Goal: Information Seeking & Learning: Learn about a topic

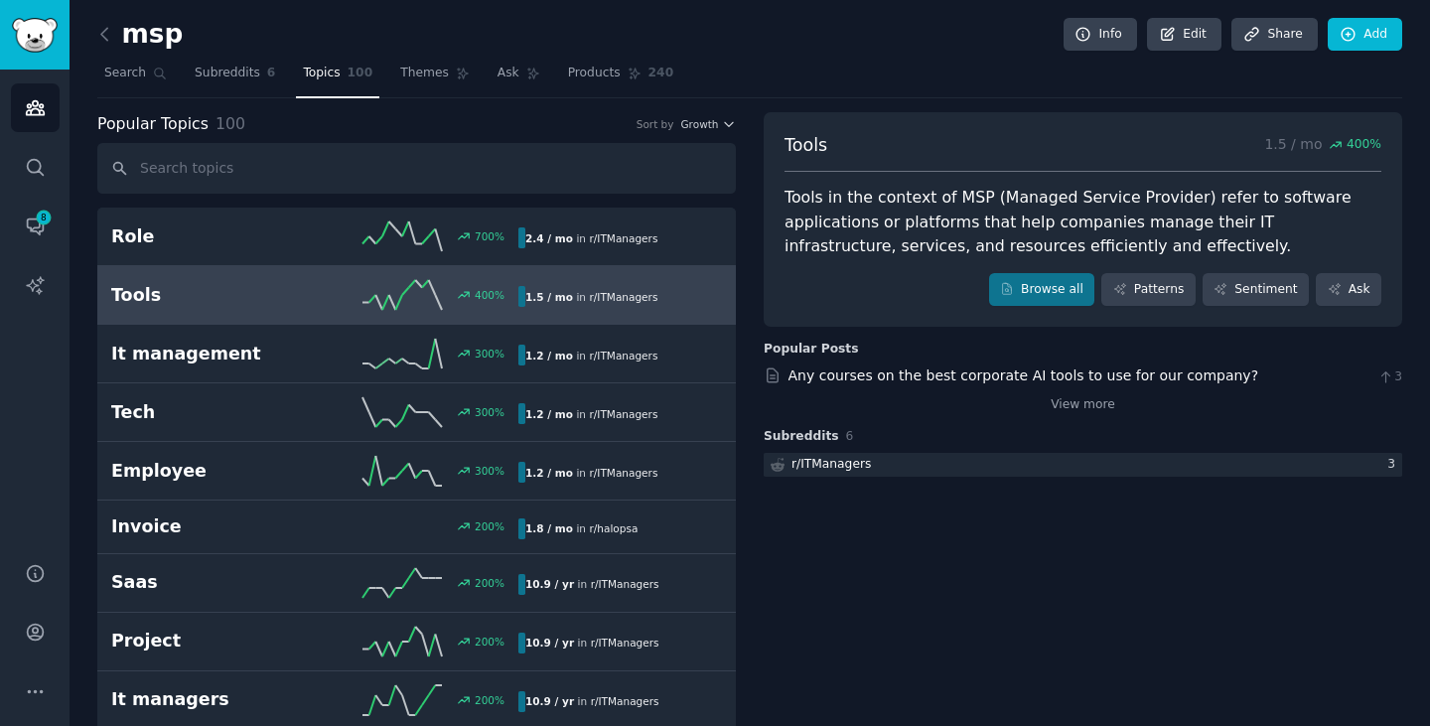
click at [126, 87] on link "Search" at bounding box center [135, 78] width 76 height 41
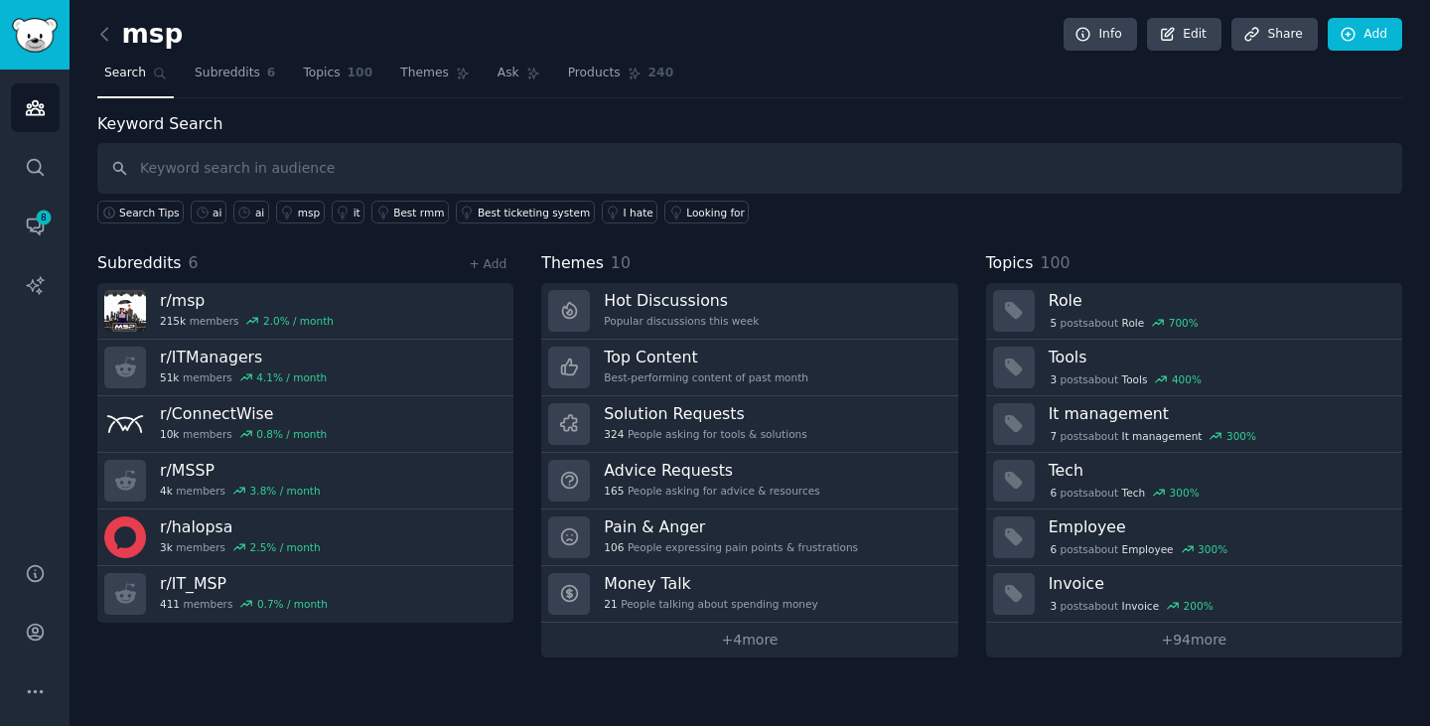
click at [221, 85] on link "Subreddits 6" at bounding box center [235, 78] width 94 height 41
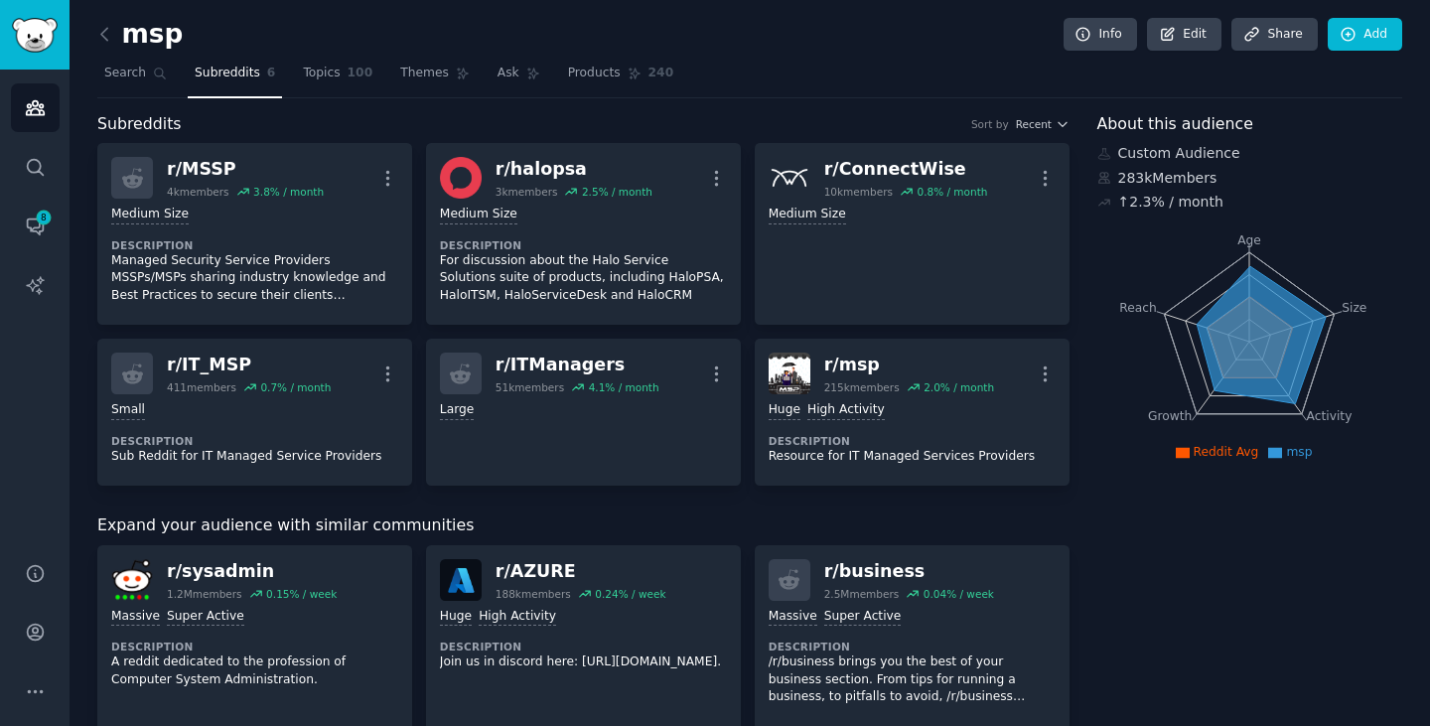
click at [628, 77] on icon at bounding box center [633, 74] width 11 height 11
click at [411, 73] on span "Themes" at bounding box center [424, 74] width 49 height 18
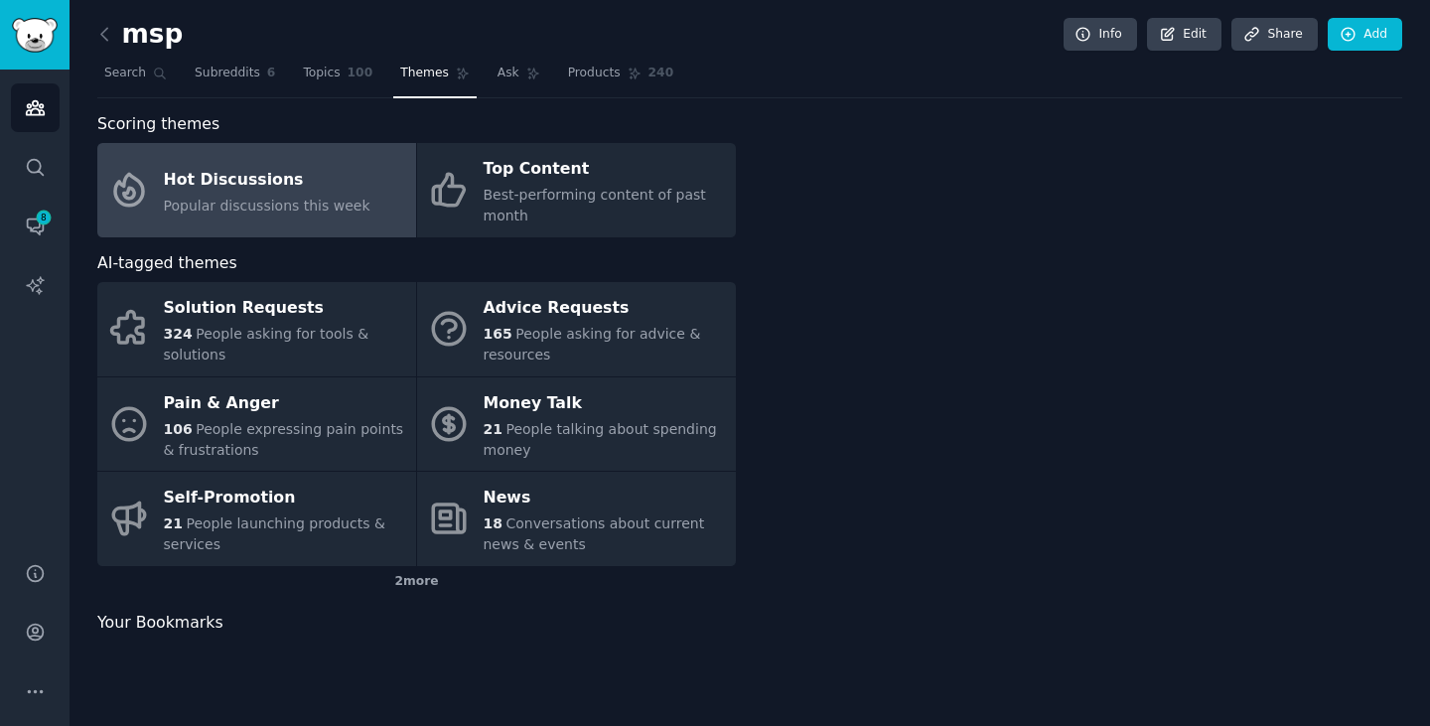
click at [303, 72] on span "Topics" at bounding box center [321, 74] width 37 height 18
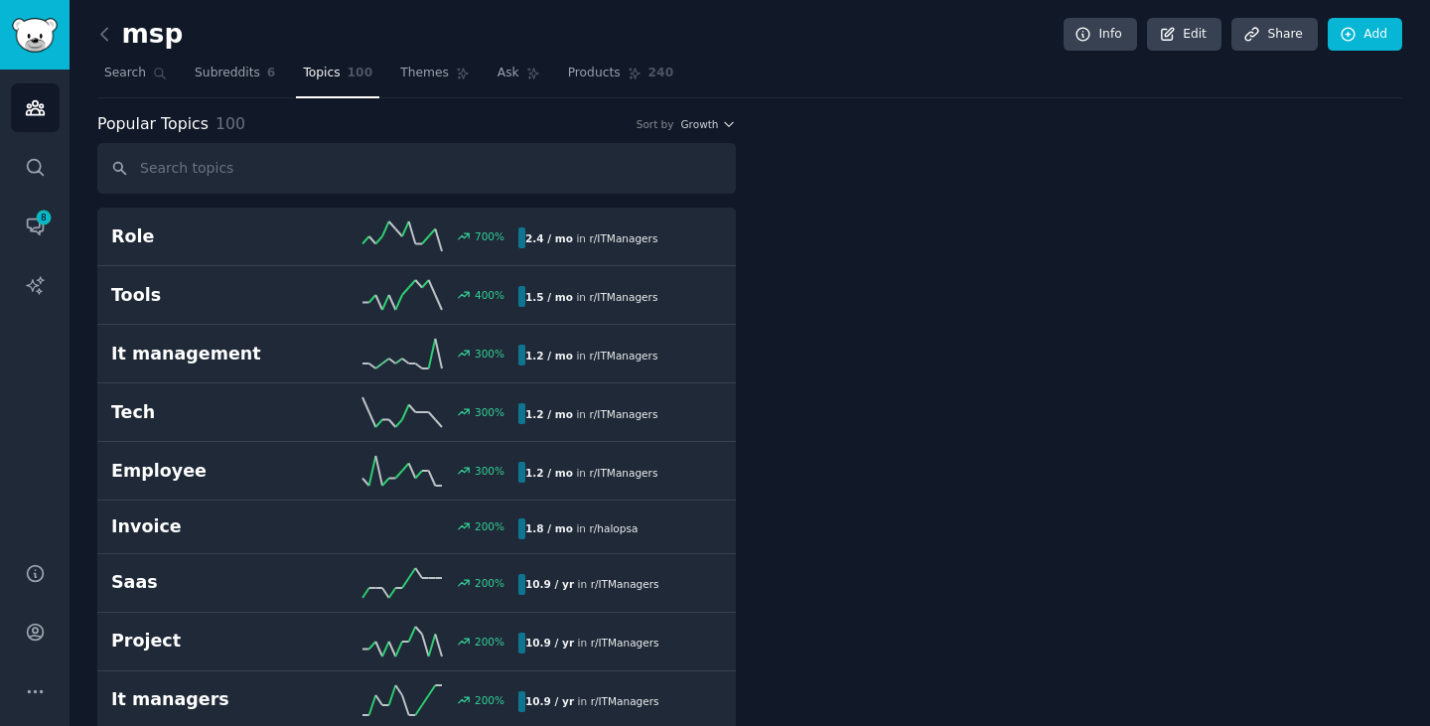
scroll to position [99, 0]
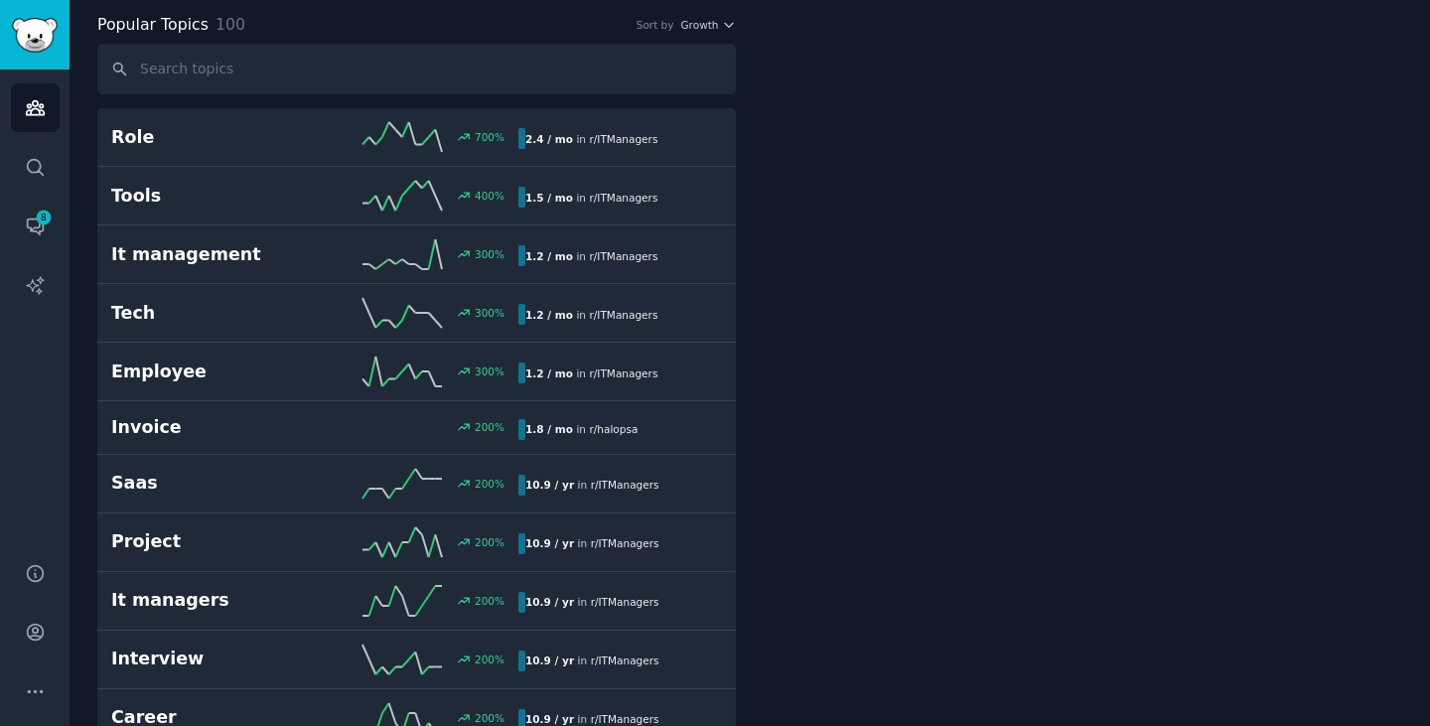
click at [222, 255] on h2 "It management" at bounding box center [213, 254] width 204 height 25
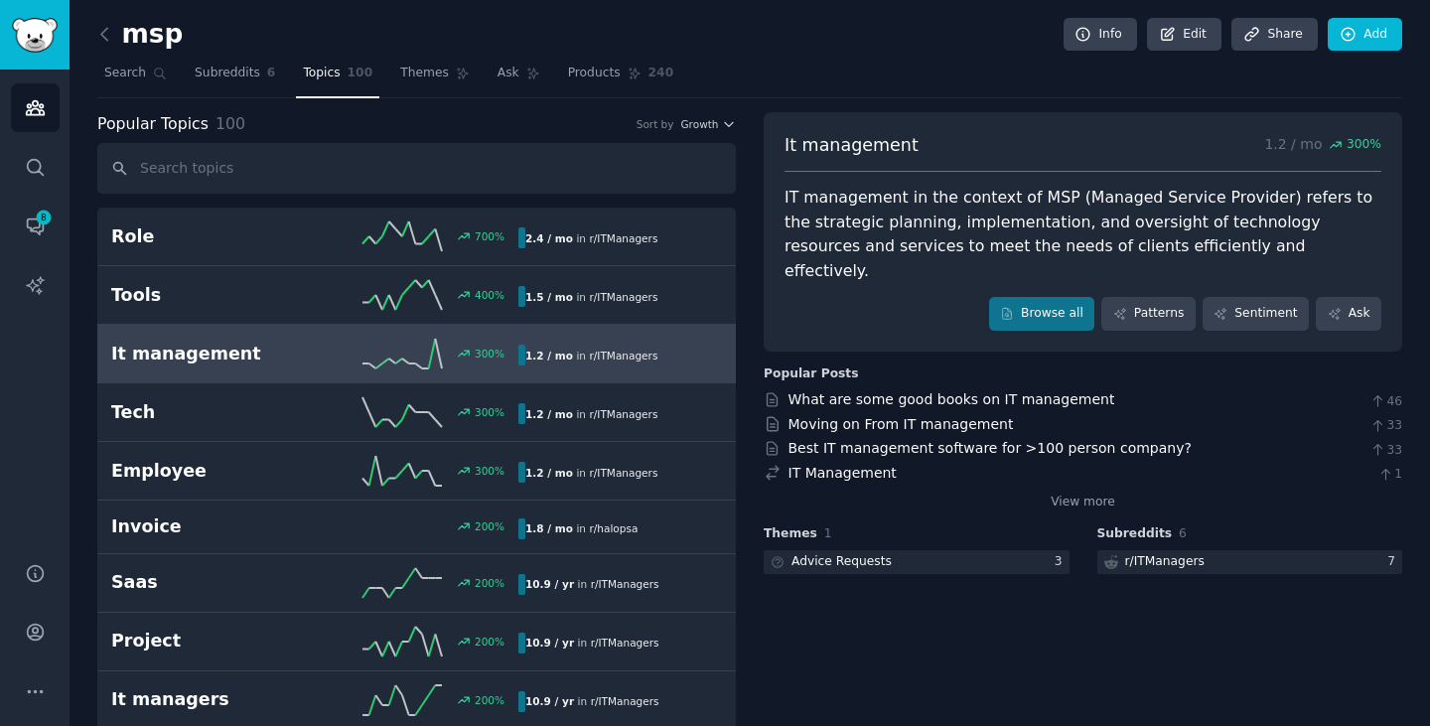
click at [133, 85] on link "Search" at bounding box center [135, 78] width 76 height 41
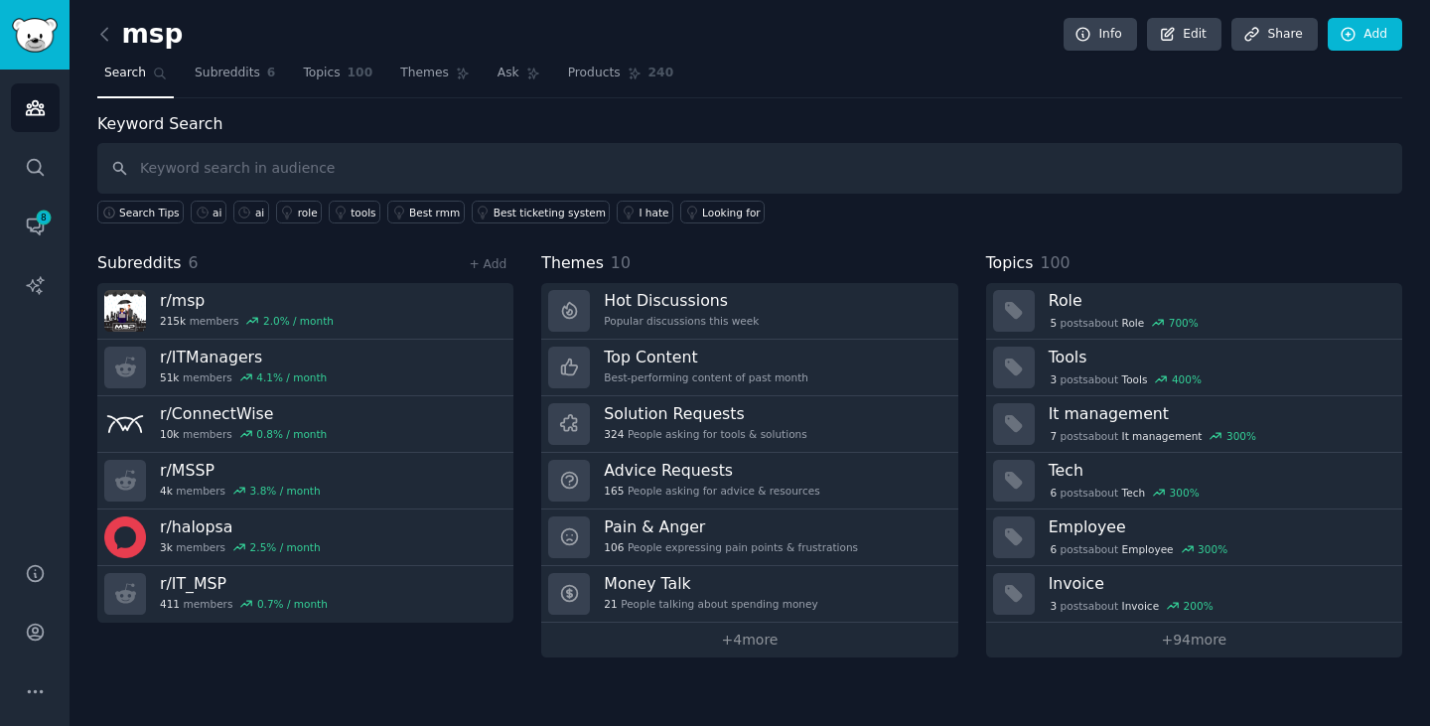
click at [204, 159] on input "text" at bounding box center [749, 168] width 1305 height 51
type input "ai"
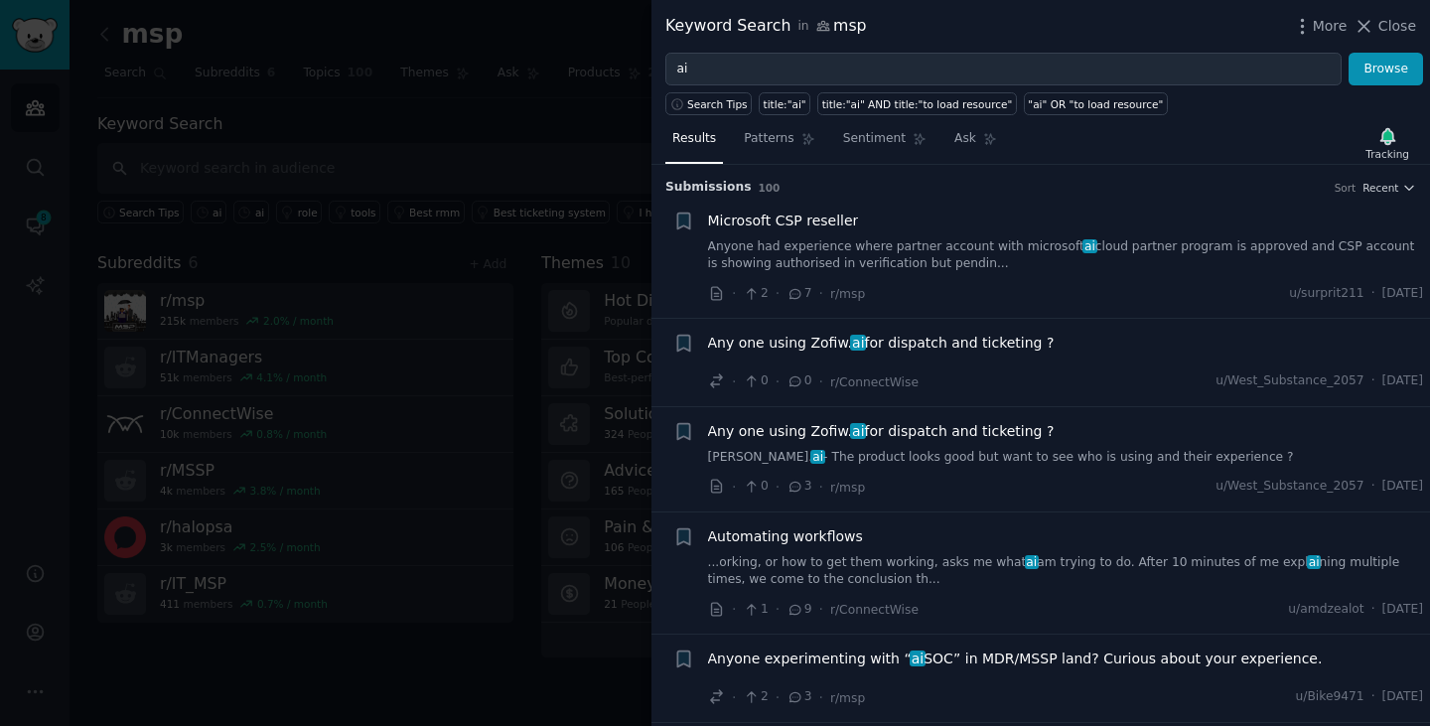
click at [868, 338] on span "Any one using Zofiw. ai for dispatch and ticketing ?" at bounding box center [881, 343] width 347 height 21
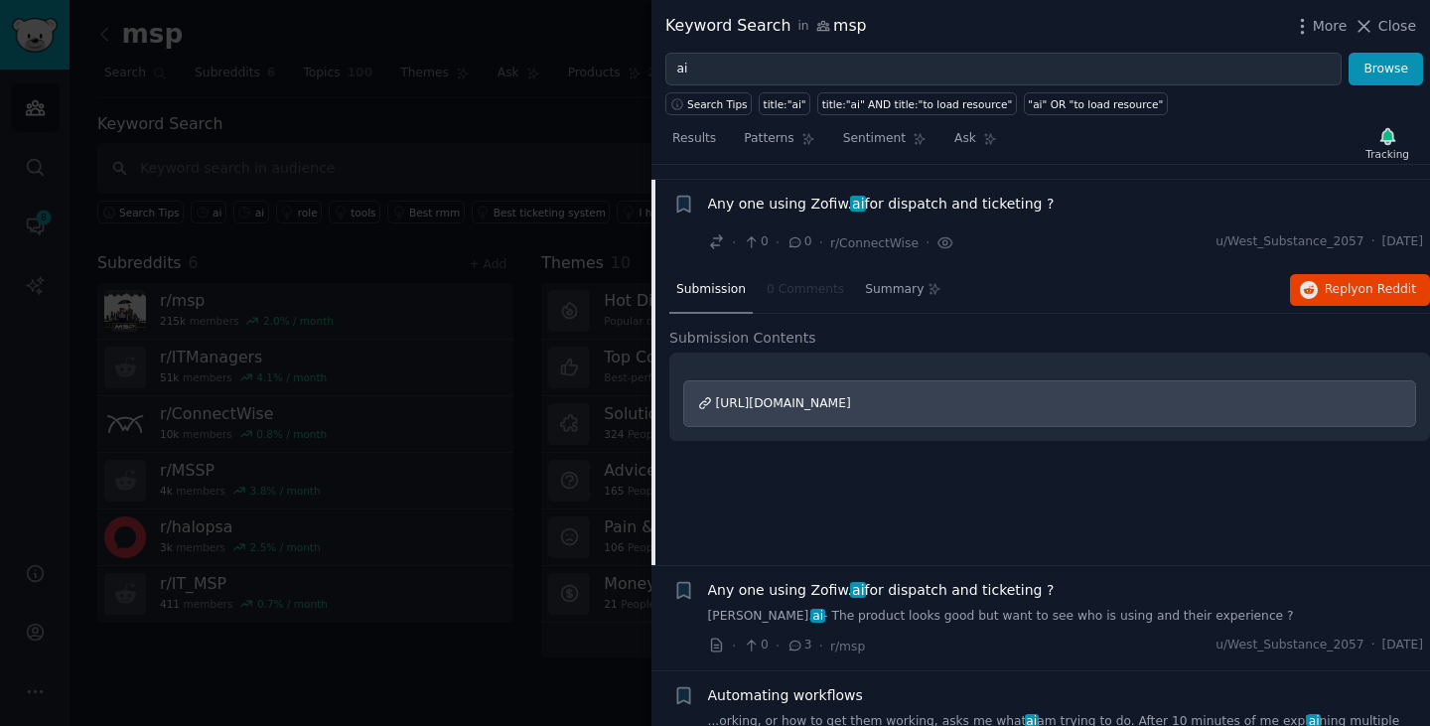
scroll to position [154, 0]
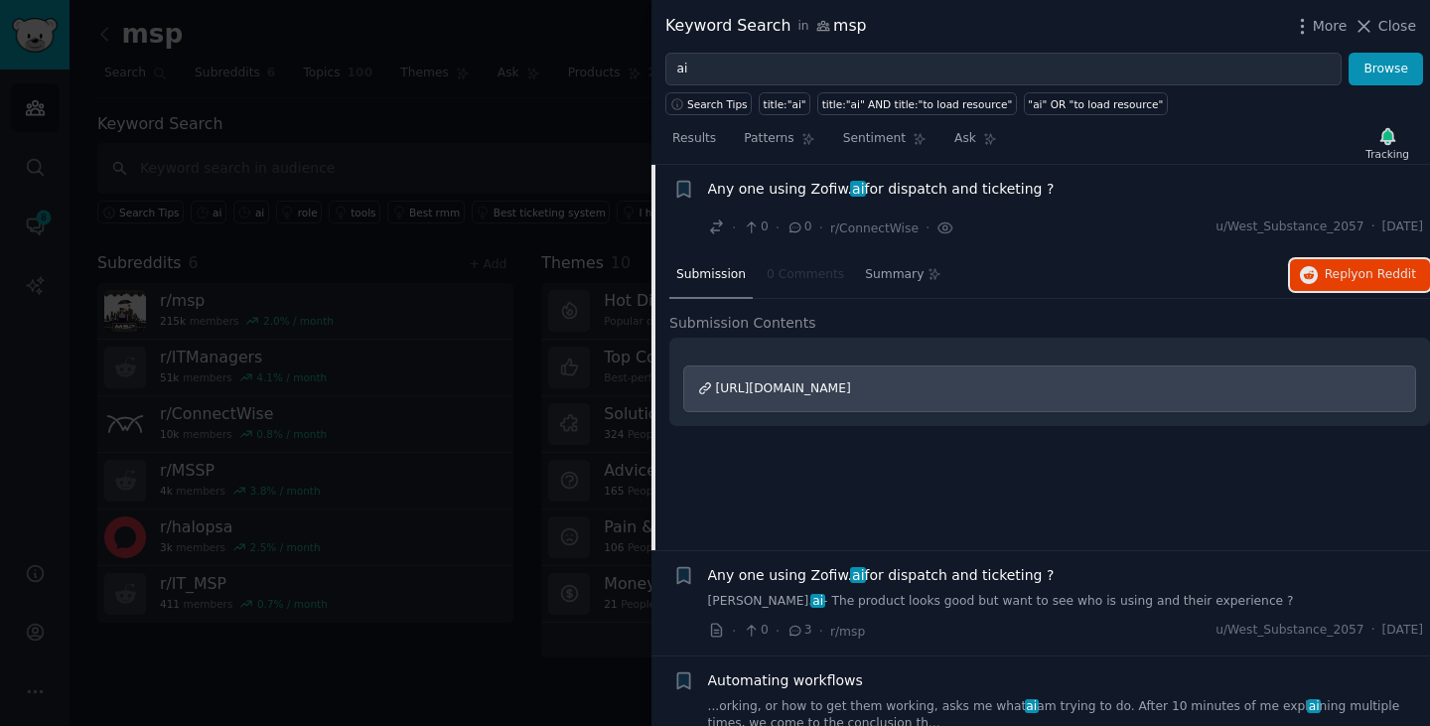
click at [1328, 274] on span "Reply on Reddit" at bounding box center [1370, 275] width 91 height 18
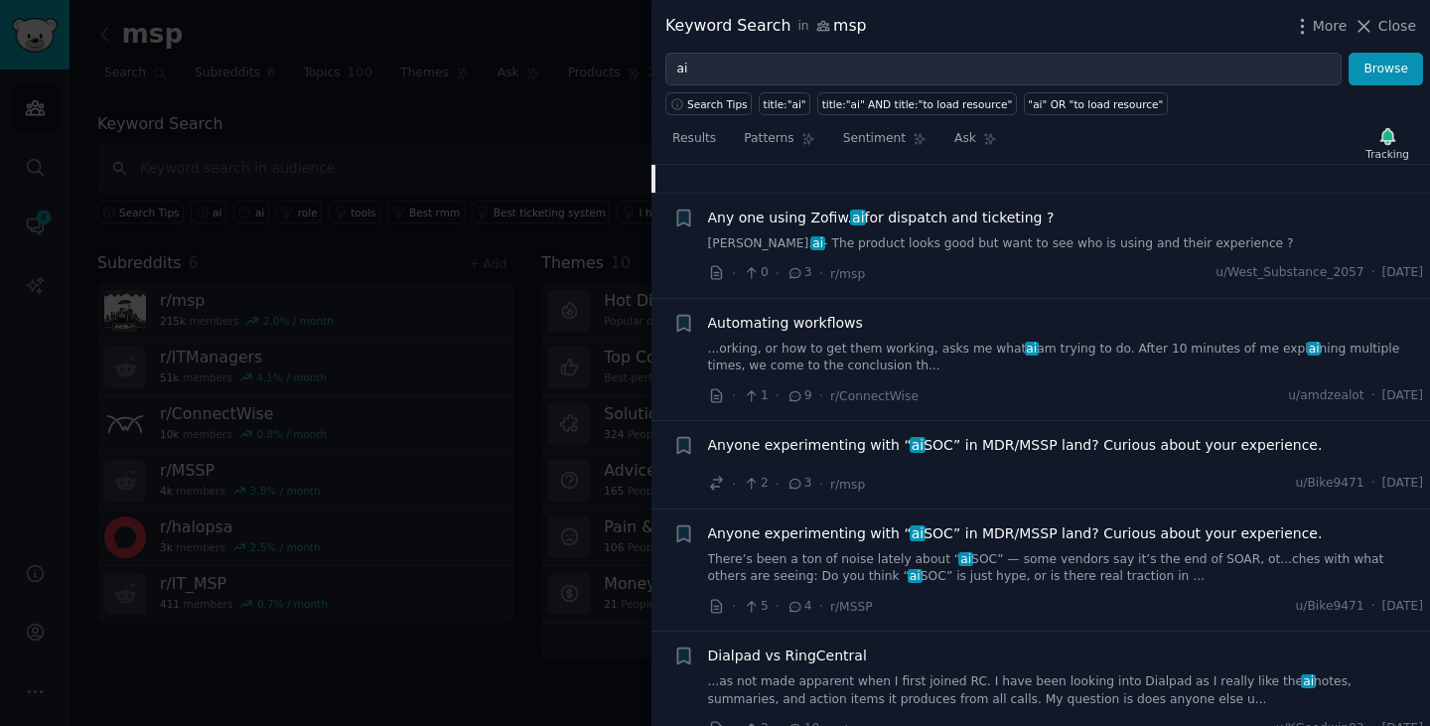
scroll to position [514, 0]
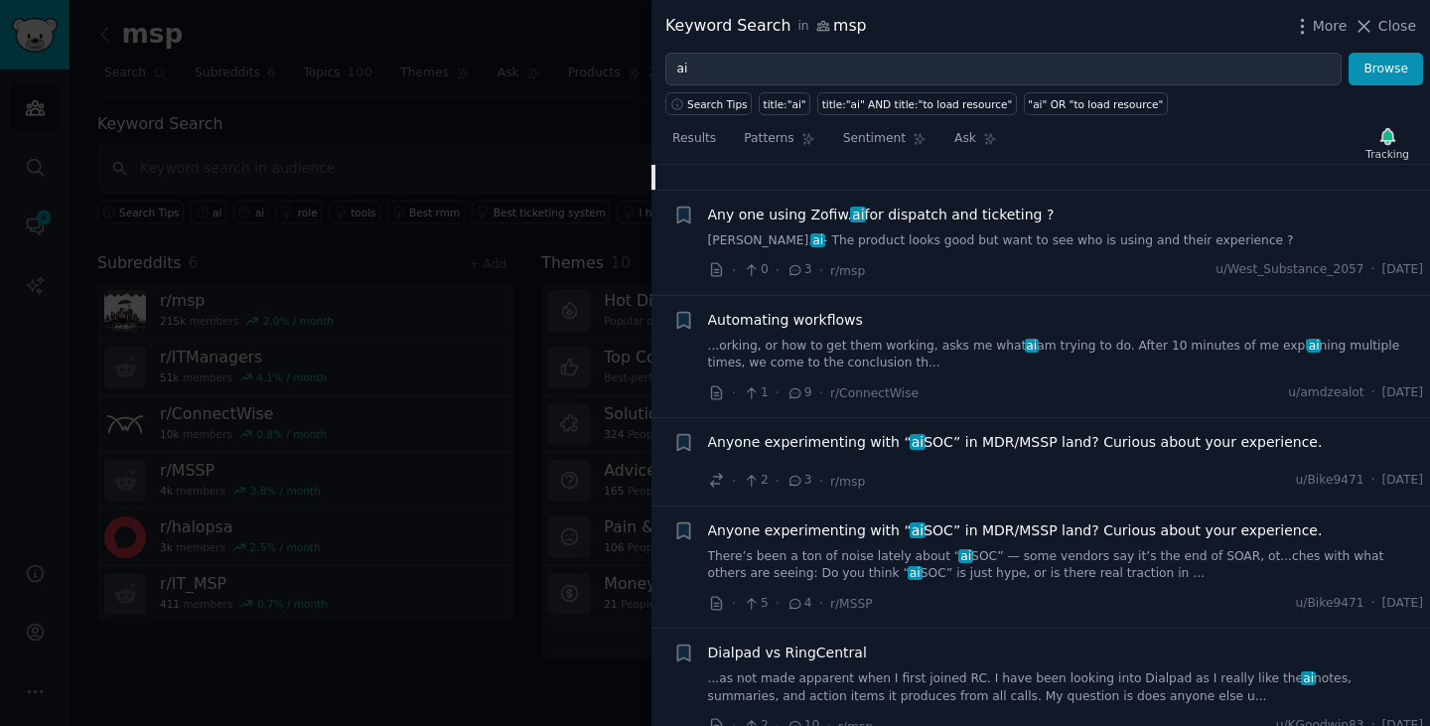
click at [1088, 372] on div "Automating workflows ...orking, or how to get them working, asks me what ai am …" at bounding box center [1066, 357] width 716 height 94
click at [907, 339] on link "...orking, or how to get them working, asks me what ai am trying to do. After 1…" at bounding box center [1066, 355] width 716 height 35
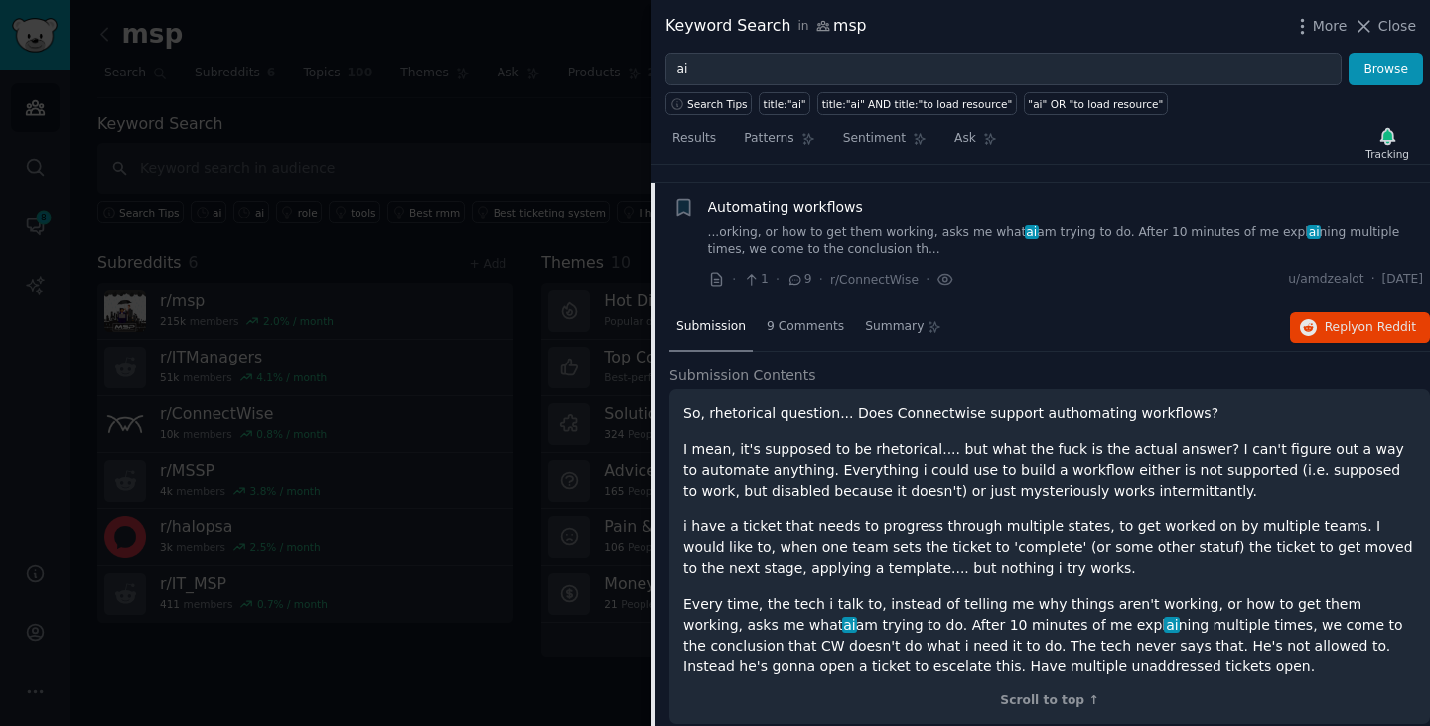
scroll to position [328, 0]
click at [1317, 328] on button "Reply on Reddit" at bounding box center [1360, 330] width 140 height 32
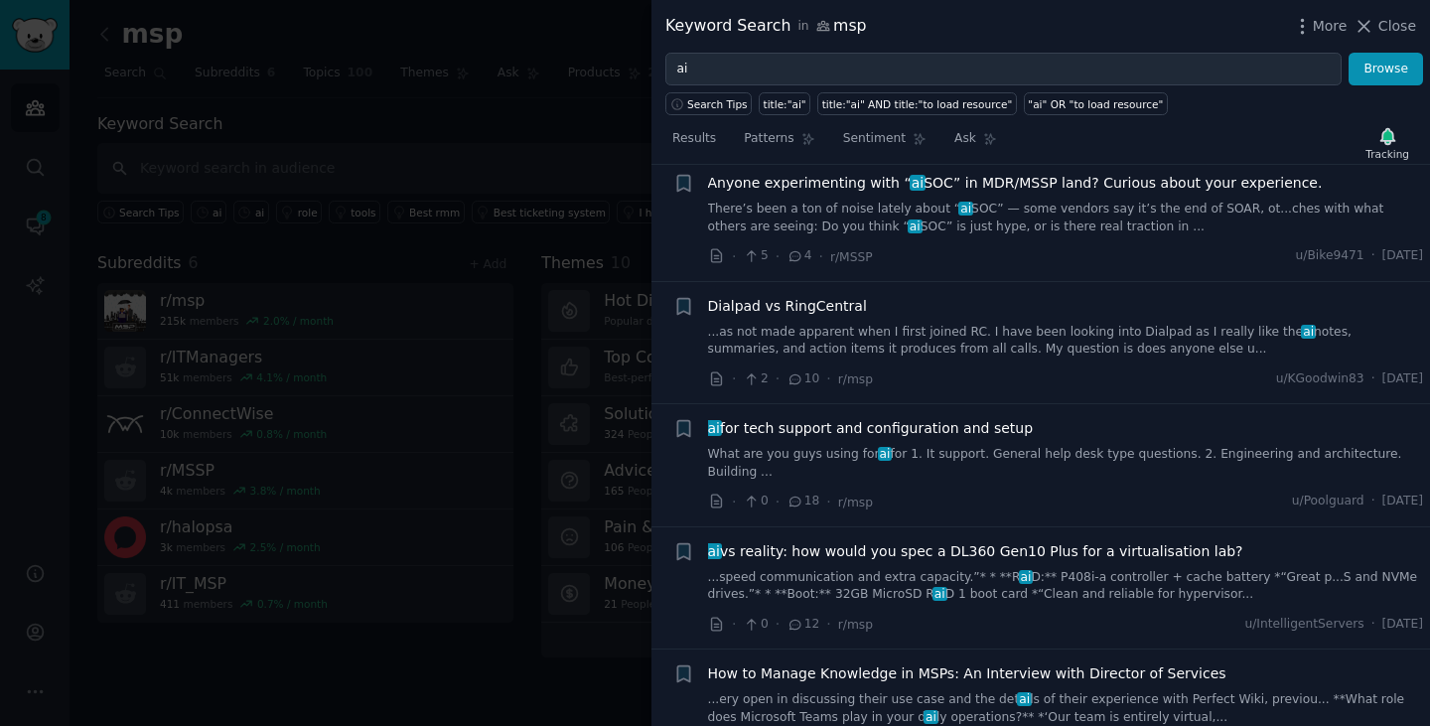
scroll to position [1005, 0]
click at [1036, 430] on div "ai for tech support and configuration and setup" at bounding box center [1066, 427] width 716 height 21
click at [987, 430] on span "ai for tech support and configuration and setup" at bounding box center [871, 427] width 326 height 21
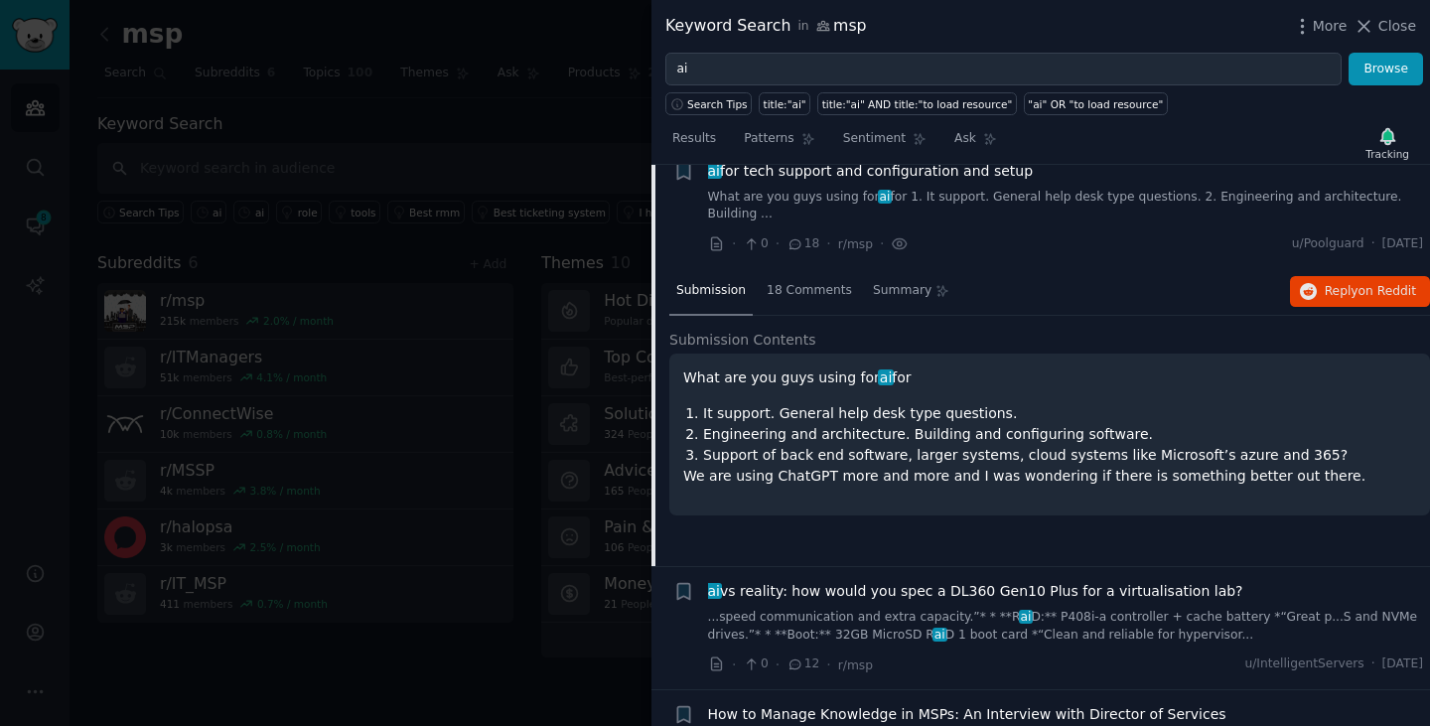
scroll to position [823, 0]
click at [1343, 281] on span "Reply on Reddit" at bounding box center [1370, 290] width 91 height 18
